Goal: Transaction & Acquisition: Download file/media

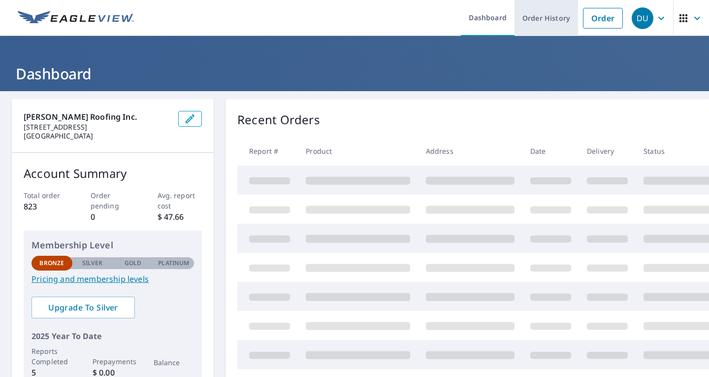
click at [541, 17] on link "Order History" at bounding box center [547, 18] width 64 height 36
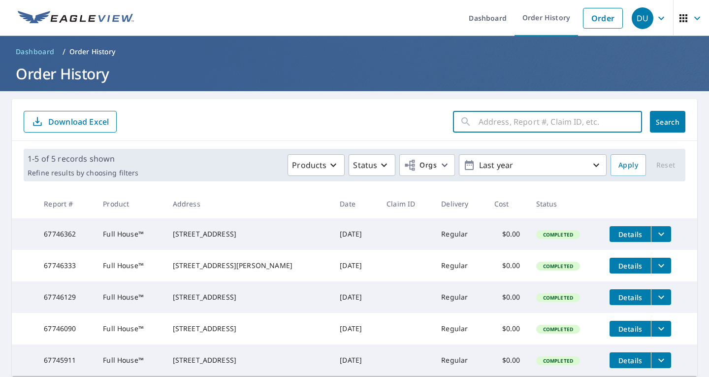
click at [565, 125] on input "text" at bounding box center [560, 122] width 163 height 28
paste input "9374896"
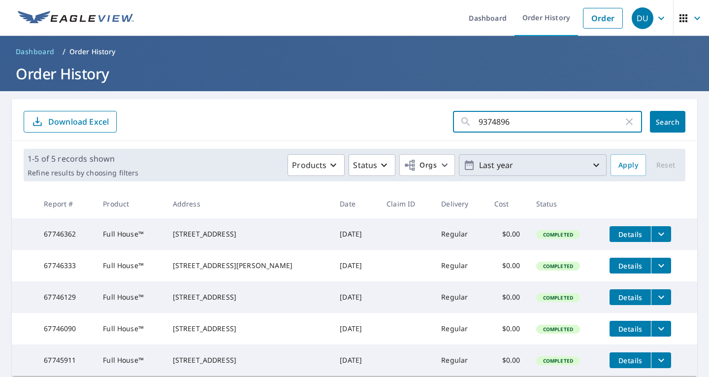
type input "9374896"
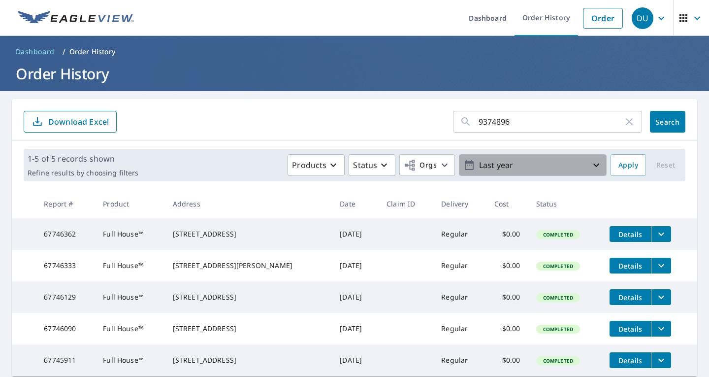
click at [590, 166] on icon "button" at bounding box center [596, 165] width 12 height 12
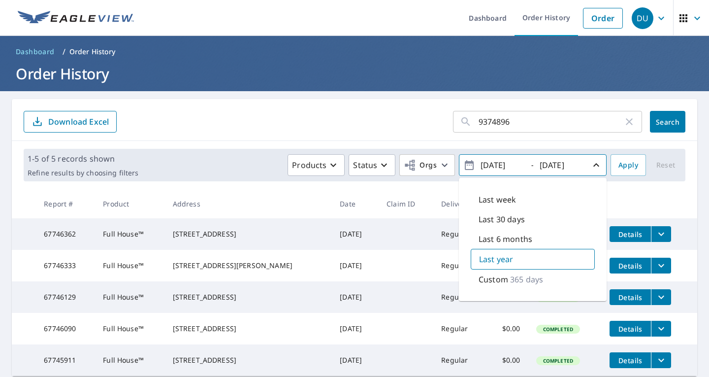
click at [488, 282] on p "Custom" at bounding box center [494, 279] width 30 height 12
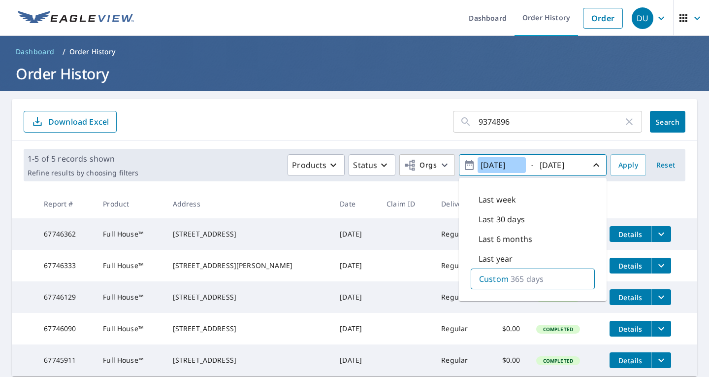
drag, startPoint x: 516, startPoint y: 162, endPoint x: 470, endPoint y: 154, distance: 46.5
click at [470, 154] on div "1-5 of 5 records shown Refine results by choosing filters Products Status Orgs …" at bounding box center [355, 165] width 662 height 32
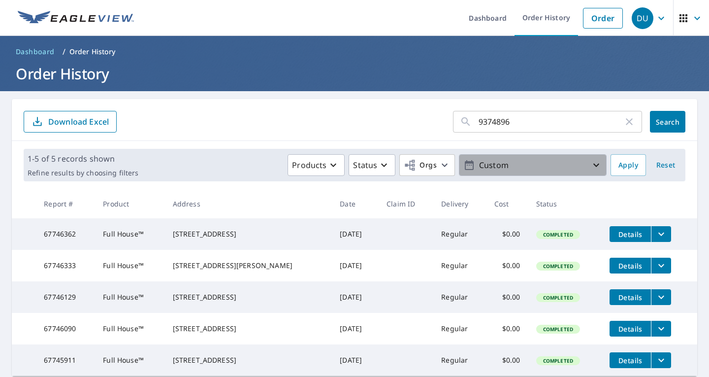
click at [484, 169] on p "Custom" at bounding box center [532, 165] width 115 height 17
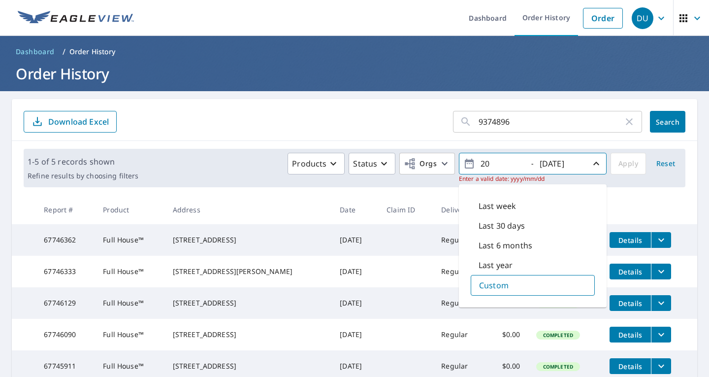
type input "2"
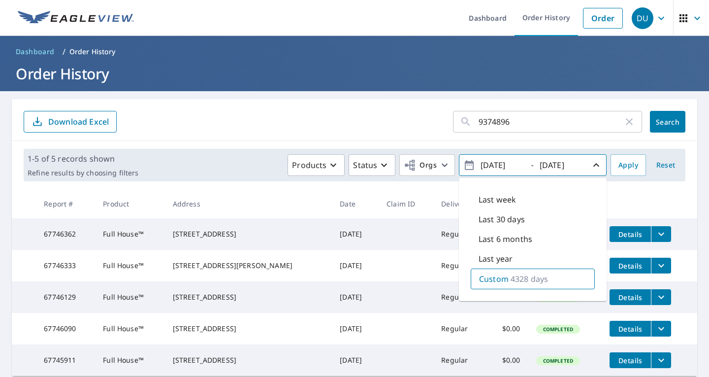
type input "[DATE]"
click at [552, 168] on input "[DATE]" at bounding box center [561, 165] width 48 height 16
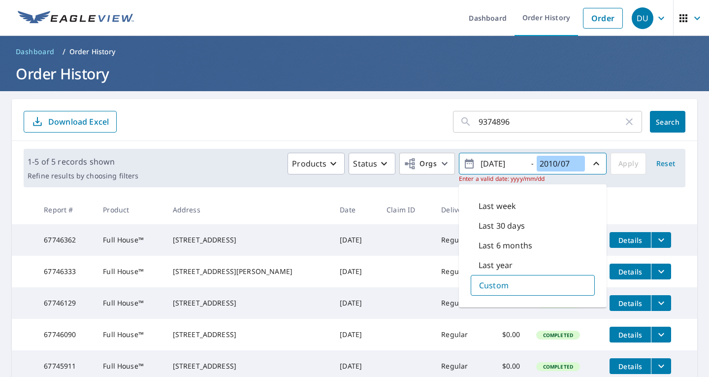
click at [563, 164] on input "2010/07" at bounding box center [561, 164] width 48 height 16
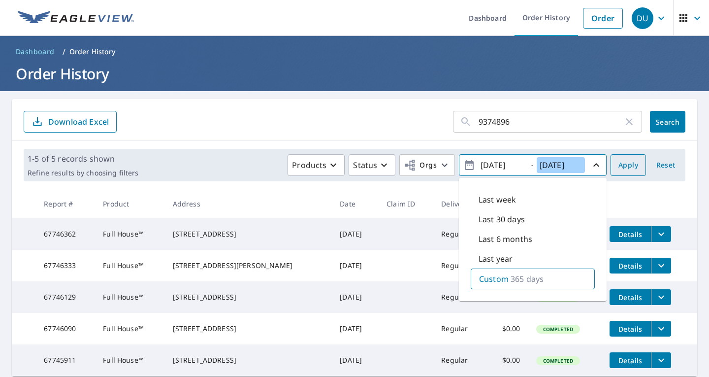
type input "[DATE]"
click at [626, 165] on span "Apply" at bounding box center [628, 165] width 20 height 12
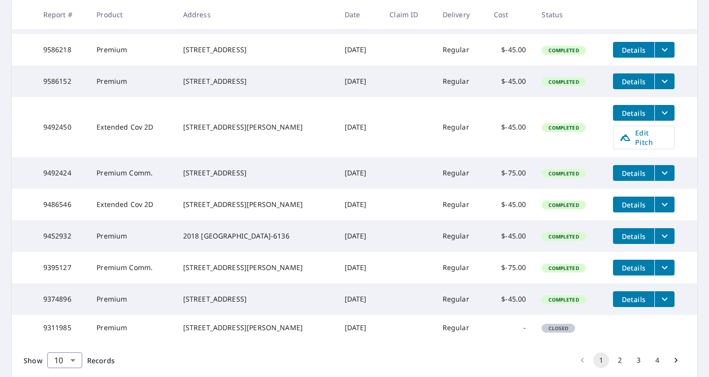
scroll to position [246, 0]
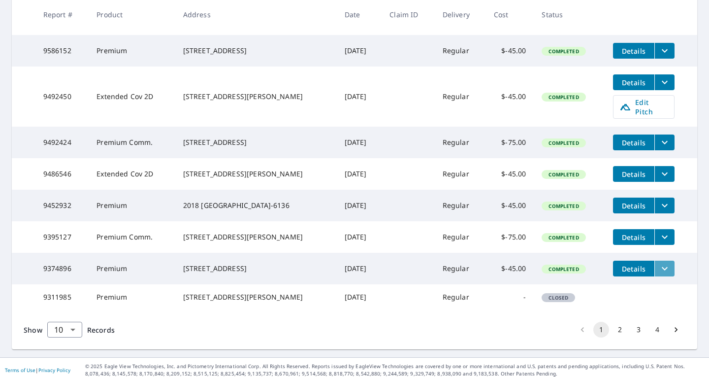
click at [662, 270] on icon "filesDropdownBtn-9374896" at bounding box center [665, 268] width 6 height 3
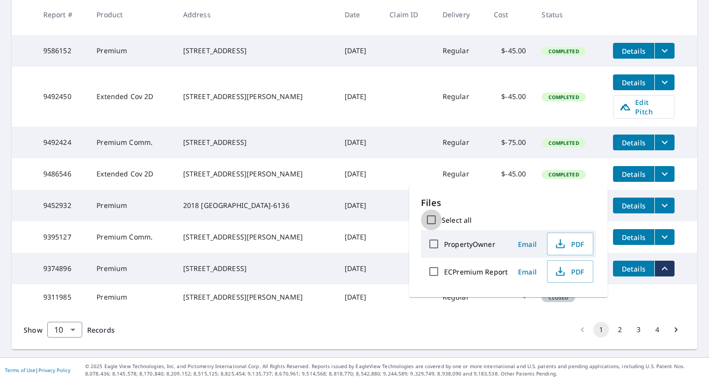
click at [428, 220] on input "Select all" at bounding box center [431, 219] width 21 height 21
checkbox input "true"
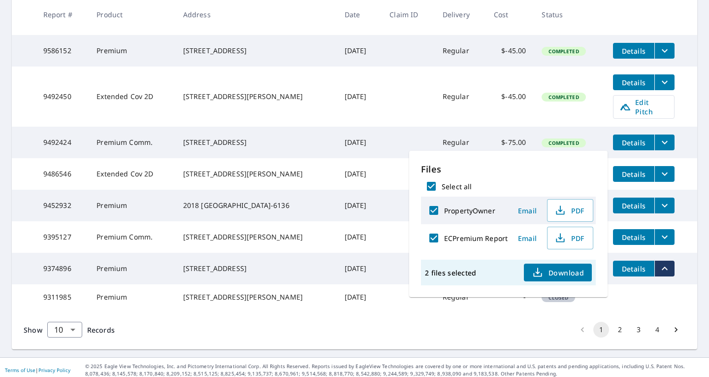
click at [560, 275] on span "Download" at bounding box center [558, 272] width 52 height 12
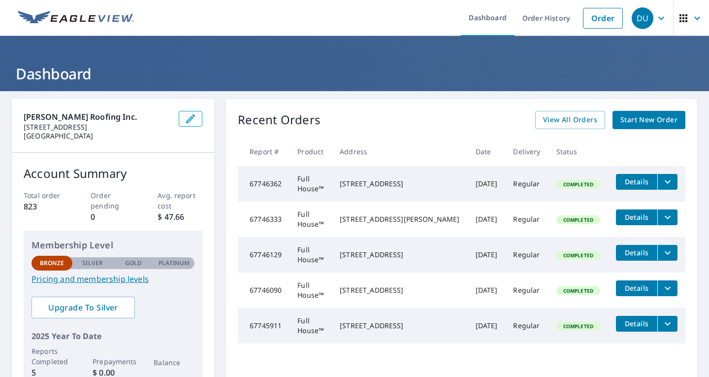
click at [662, 324] on icon "filesDropdownBtn-67745911" at bounding box center [668, 324] width 12 height 12
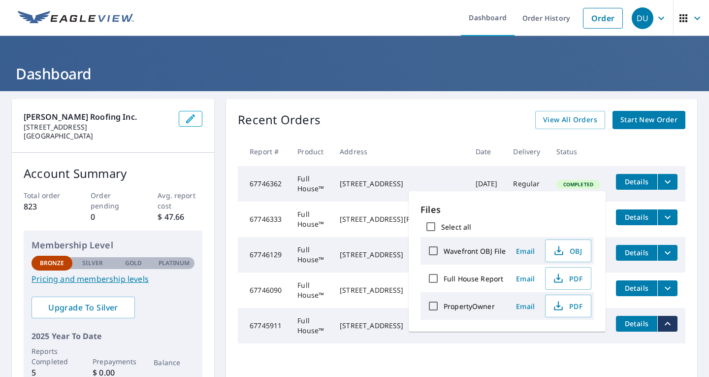
click at [498, 363] on div "Recent Orders View All Orders Start New Order Report # Product Address Date Del…" at bounding box center [461, 248] width 471 height 299
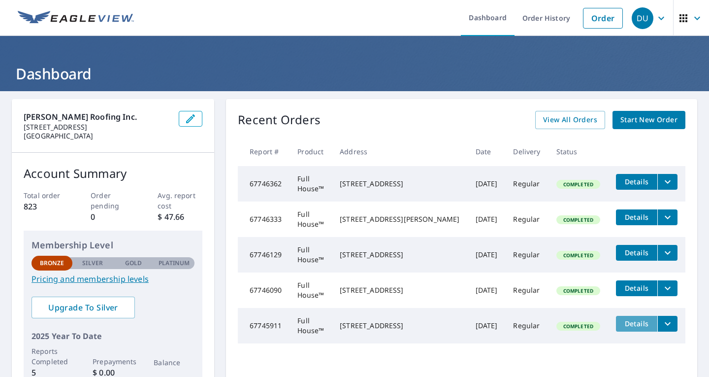
click at [622, 327] on span "Details" at bounding box center [637, 323] width 30 height 9
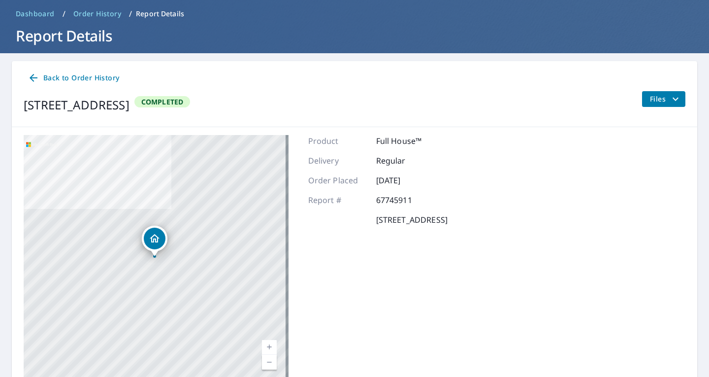
scroll to position [83, 0]
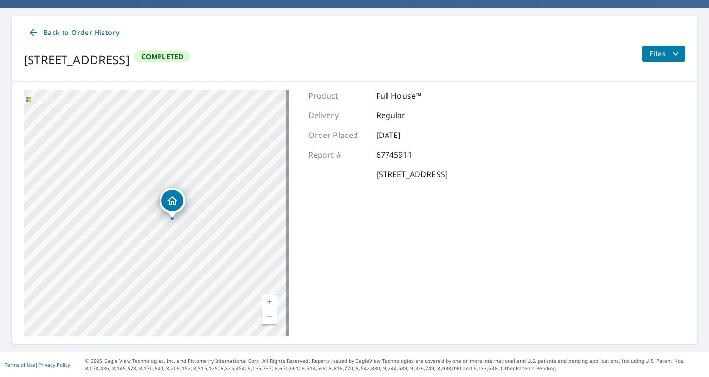
drag, startPoint x: 152, startPoint y: 198, endPoint x: 170, endPoint y: 205, distance: 19.7
click at [170, 205] on icon "Dropped pin, building 1, Residential property, 8151 Lazy River Rd San Diego, CA…" at bounding box center [172, 200] width 12 height 12
click at [670, 50] on icon "filesDropdownBtn-67745911" at bounding box center [676, 54] width 12 height 12
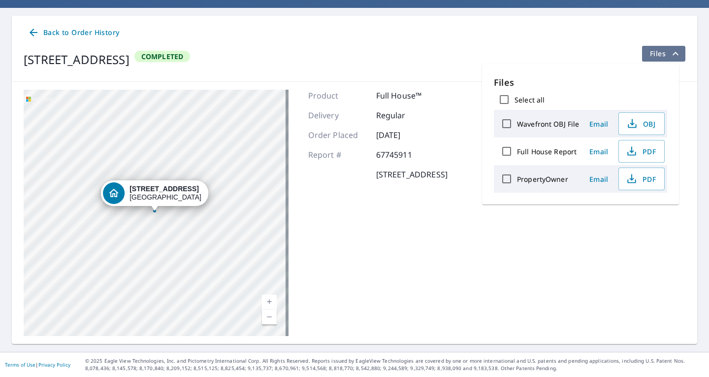
click at [670, 50] on icon "filesDropdownBtn-67745911" at bounding box center [676, 54] width 12 height 12
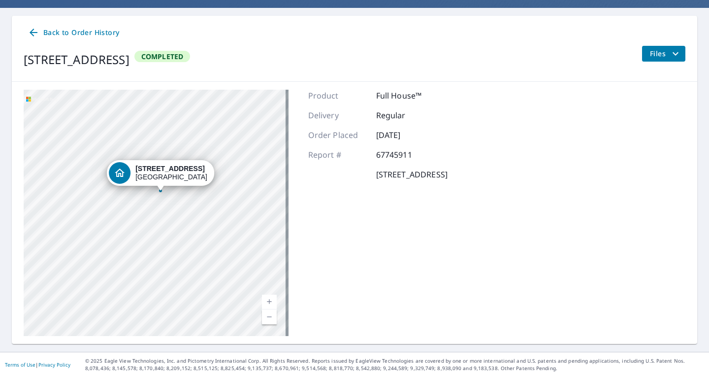
drag, startPoint x: 155, startPoint y: 211, endPoint x: 161, endPoint y: 188, distance: 23.9
click at [161, 189] on div at bounding box center [161, 191] width 4 height 4
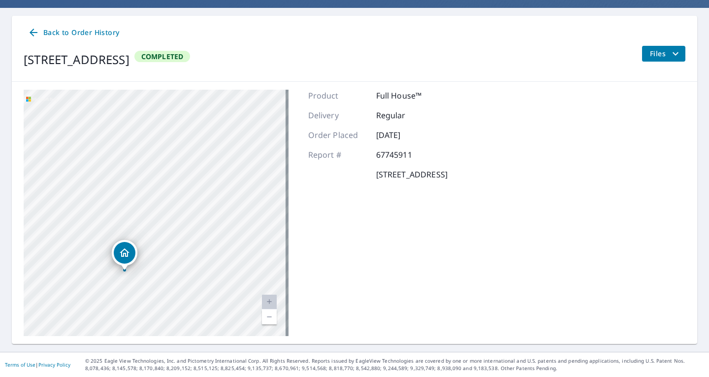
drag, startPoint x: 131, startPoint y: 193, endPoint x: 180, endPoint y: 248, distance: 73.3
click at [180, 248] on div "8151 Lazy River Rd San Diego, CA 92127" at bounding box center [156, 213] width 265 height 246
click at [143, 228] on div "8151 Lazy River Rd San Diego, CA 92127" at bounding box center [156, 213] width 265 height 246
click at [144, 231] on div "8151 Lazy River Rd San Diego, CA 92127" at bounding box center [156, 213] width 265 height 246
